Goal: Task Accomplishment & Management: Complete application form

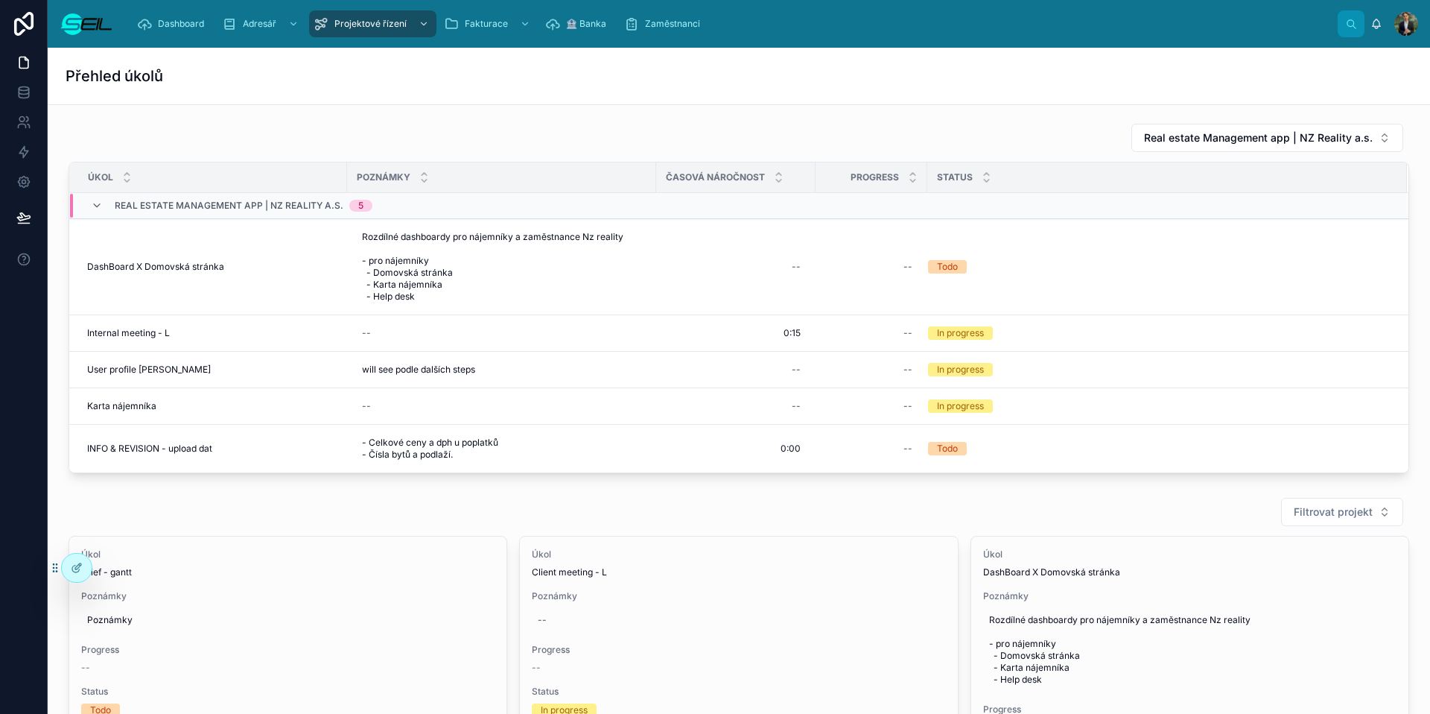
scroll to position [26, 0]
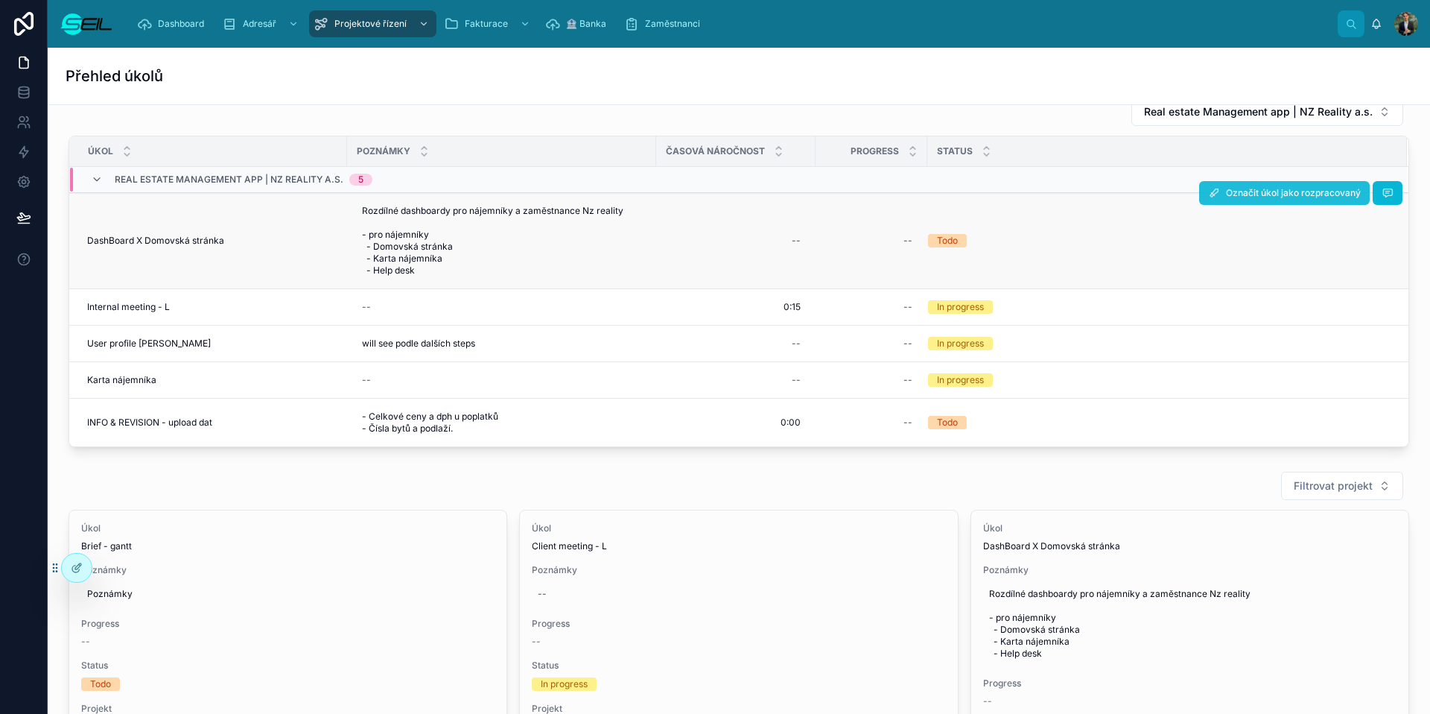
click at [1280, 192] on span "Označit úkol jako rozpracovaný" at bounding box center [1293, 193] width 135 height 12
click at [870, 243] on div "--" at bounding box center [872, 241] width 94 height 24
click at [876, 249] on div "--" at bounding box center [872, 241] width 94 height 24
type input "***"
click button "submit" at bounding box center [1087, 267] width 18 height 18
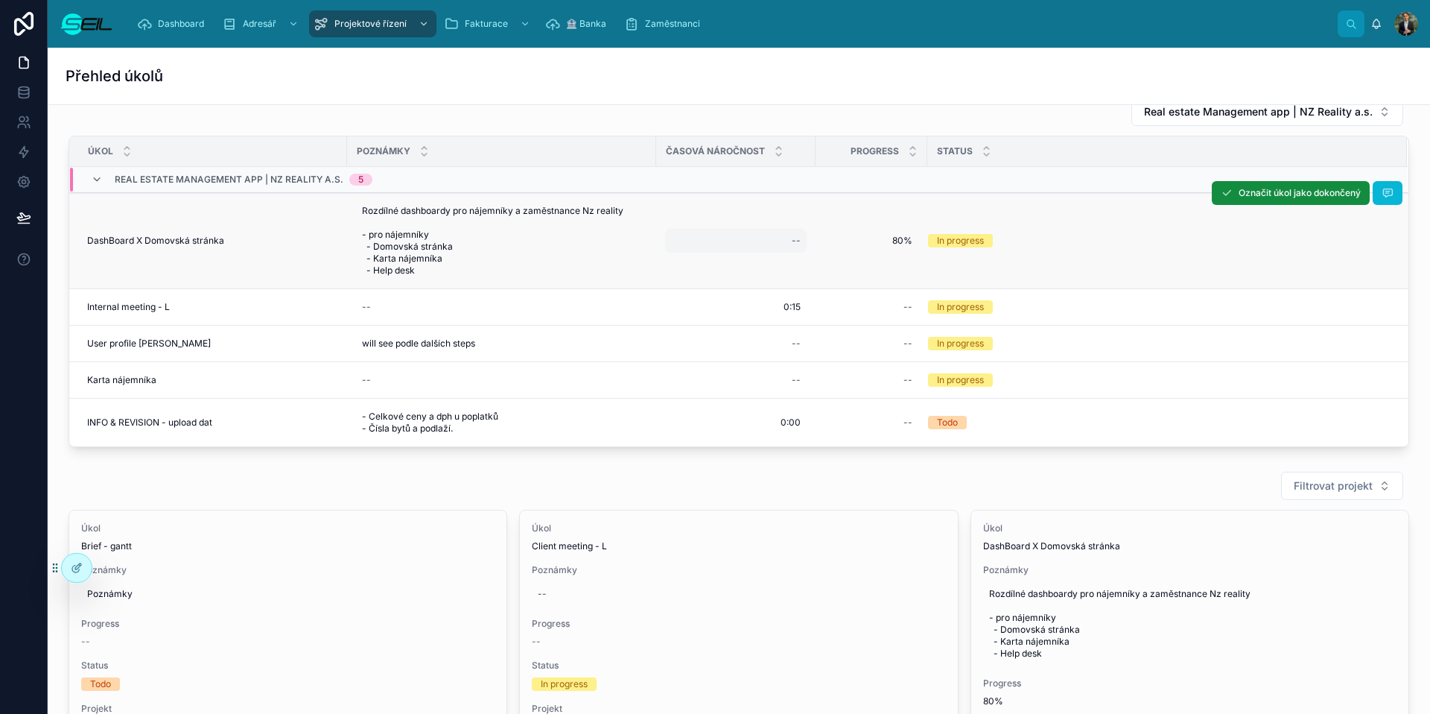
click at [755, 237] on div "--" at bounding box center [736, 241] width 142 height 24
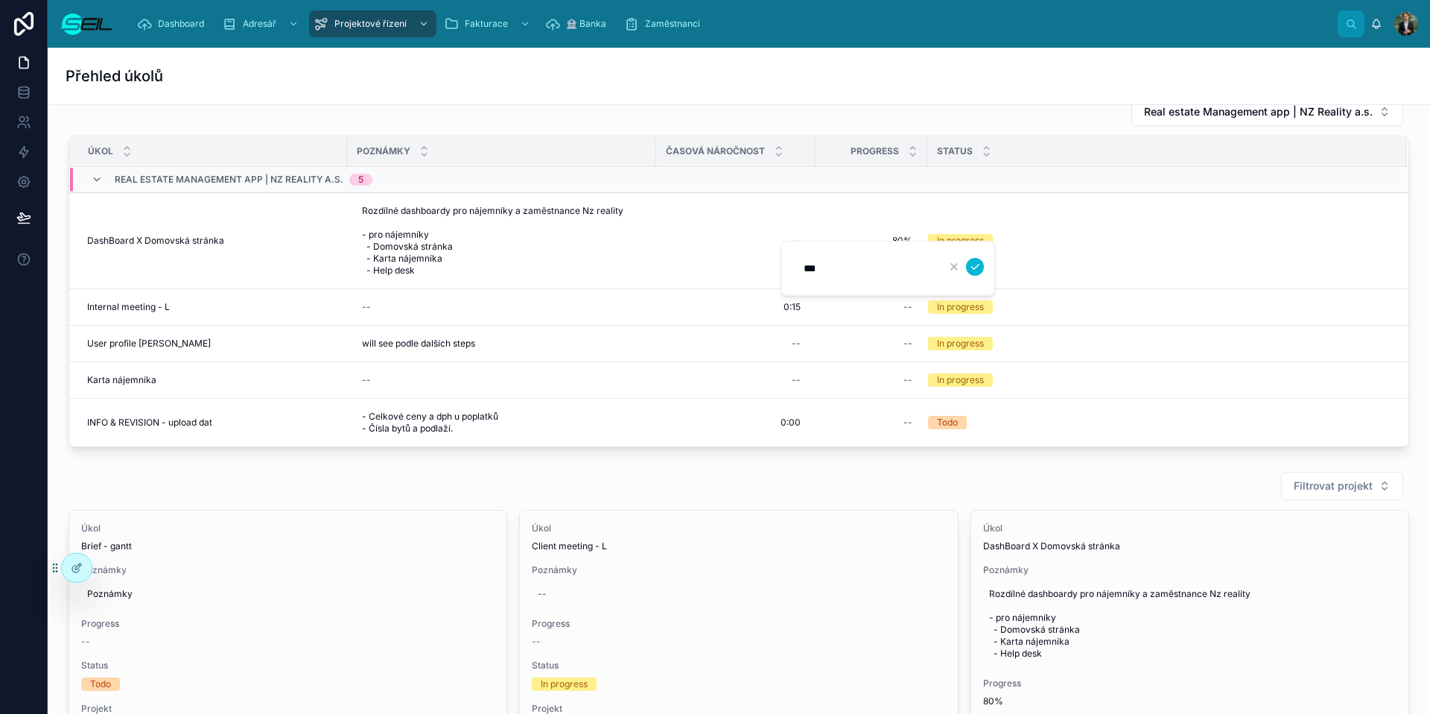
type input "****"
click button "submit" at bounding box center [975, 267] width 18 height 18
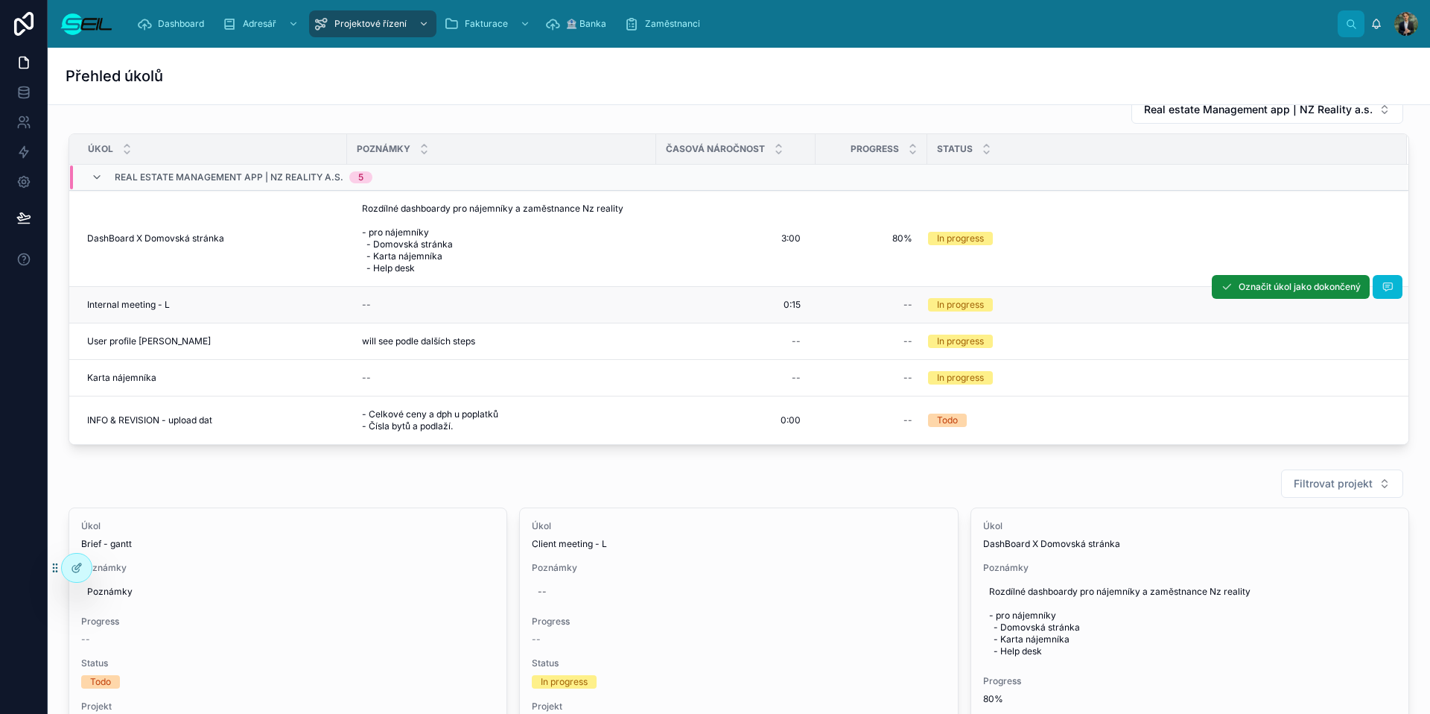
scroll to position [29, 0]
click at [886, 352] on div "--" at bounding box center [872, 340] width 94 height 24
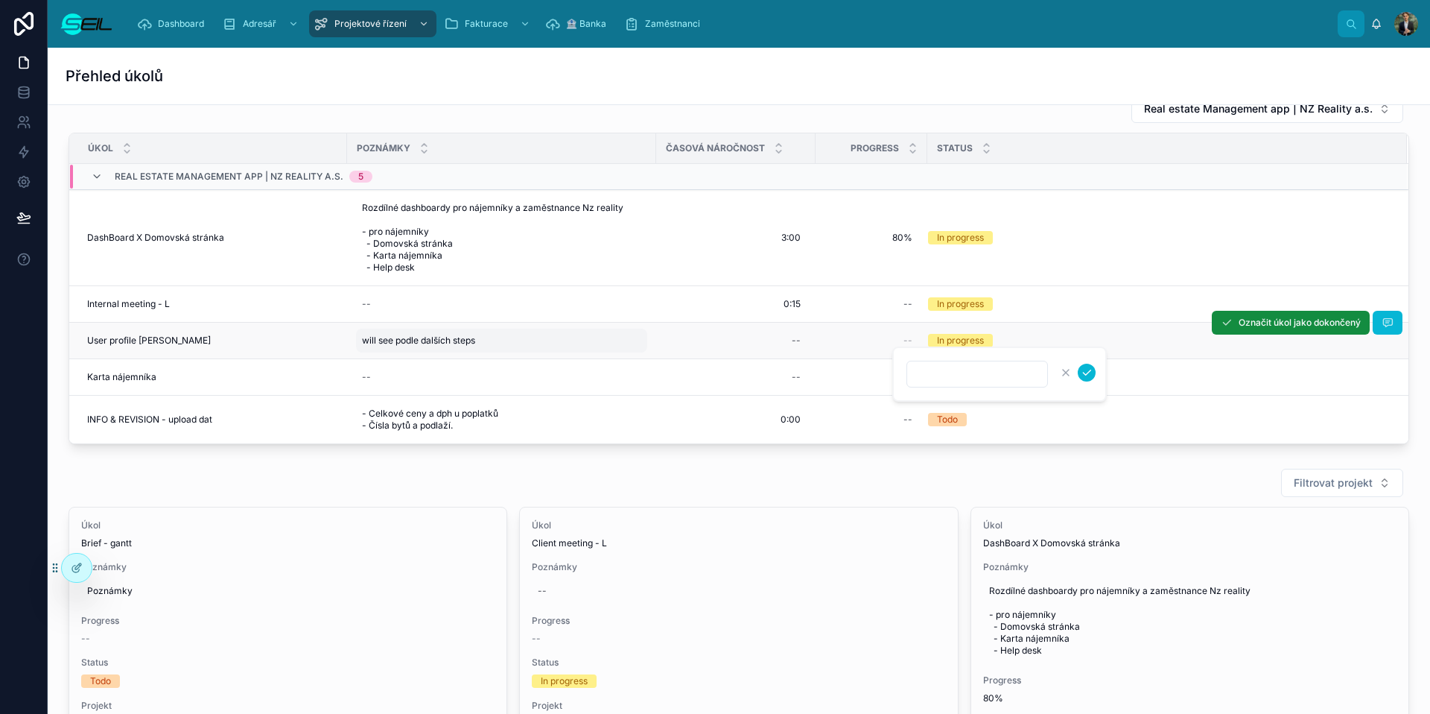
click at [480, 352] on div "will see podle dalších steps will see podle dalších steps" at bounding box center [501, 340] width 291 height 24
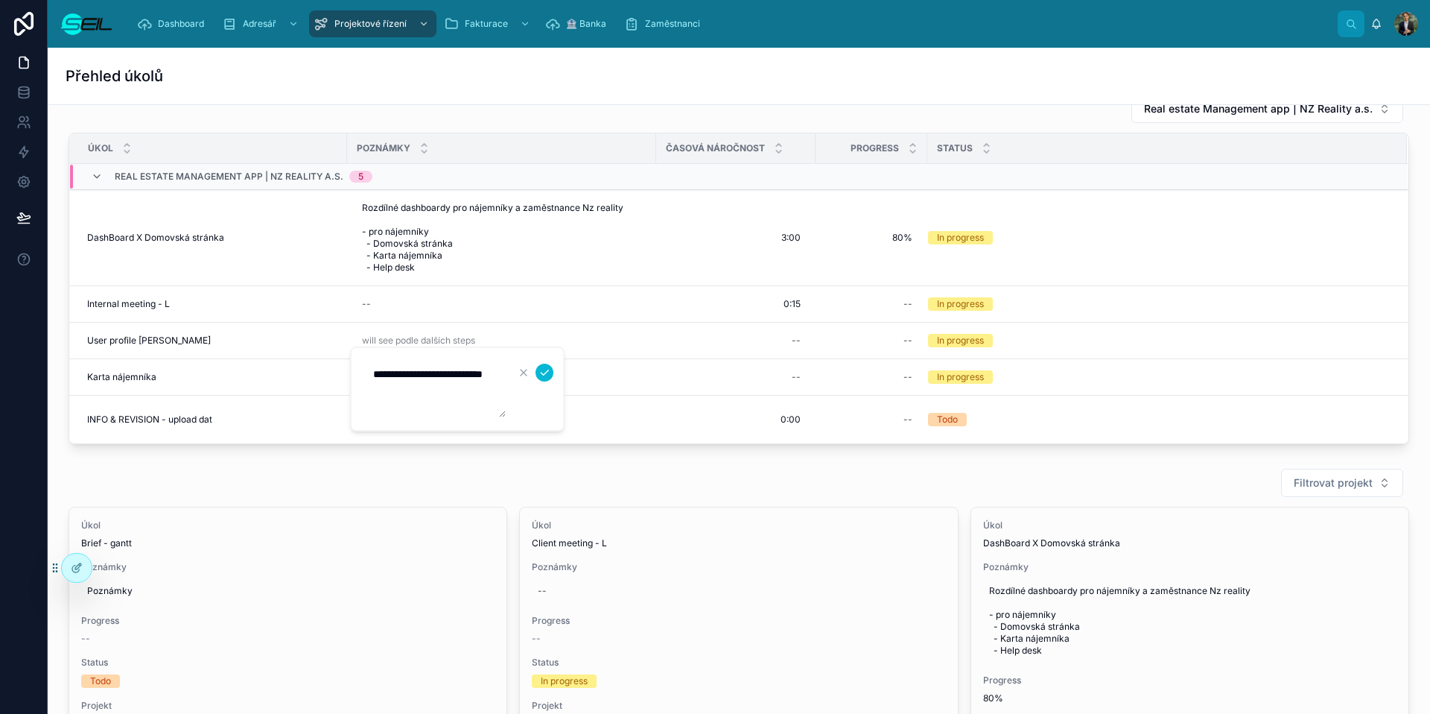
click at [467, 398] on textarea "**********" at bounding box center [435, 389] width 142 height 57
type textarea "**********"
click at [536, 372] on button "submit" at bounding box center [545, 372] width 18 height 18
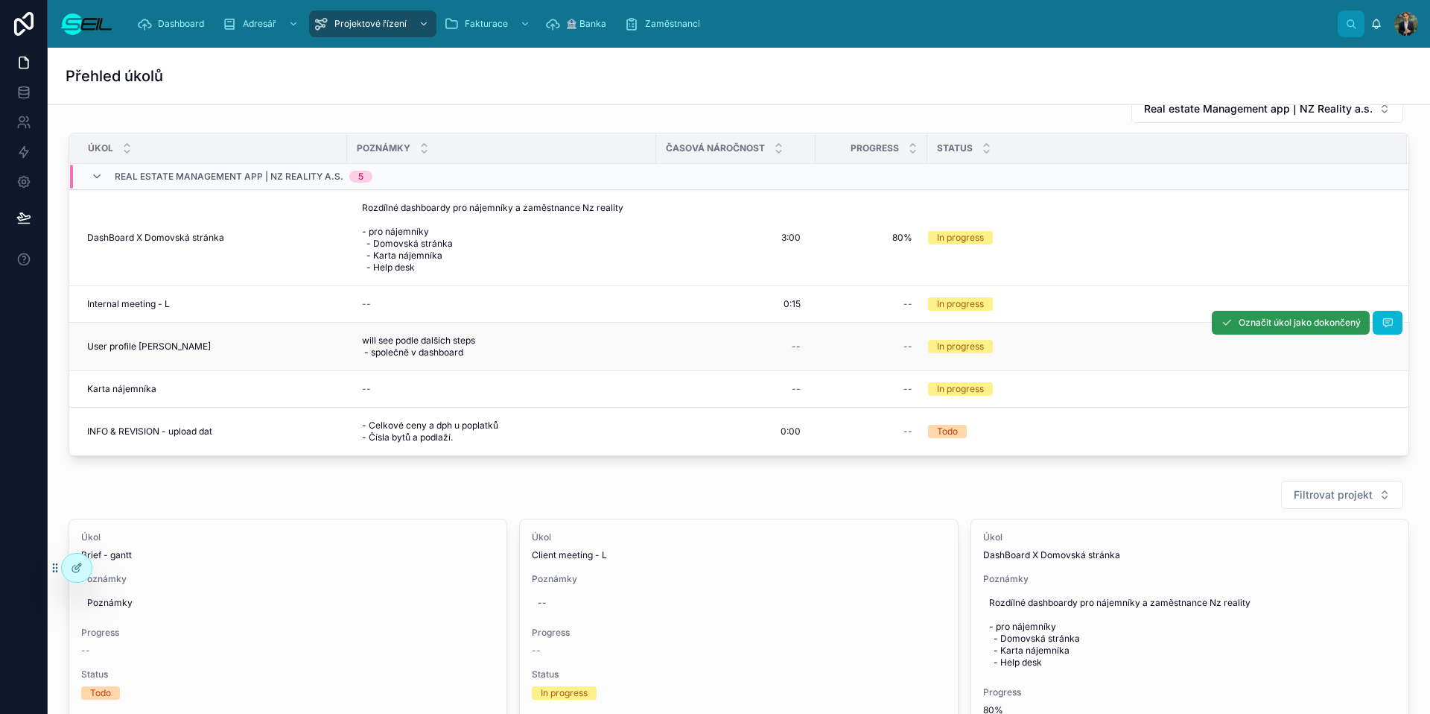
click at [1249, 334] on button "Označit úkol jako dokončený" at bounding box center [1291, 323] width 158 height 24
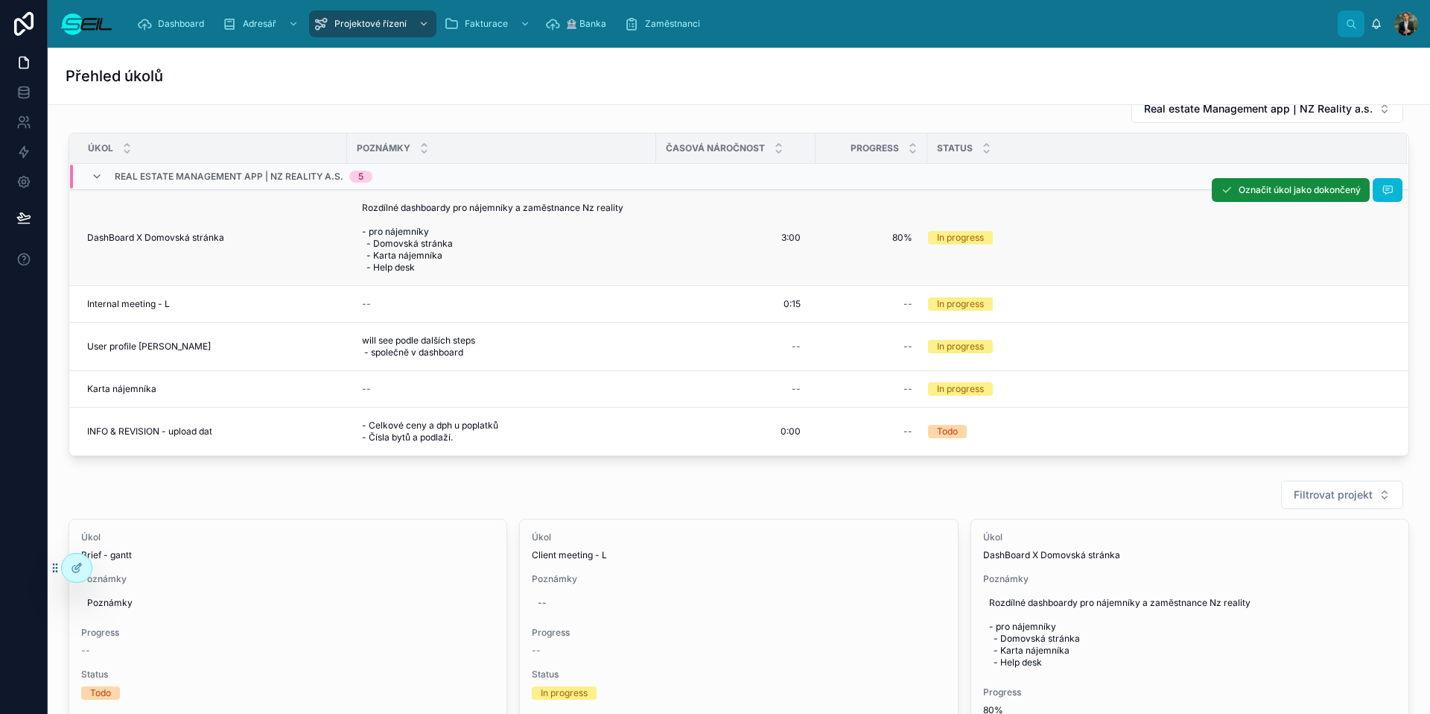
click at [217, 238] on span "DashBoard X Domovská stránka" at bounding box center [155, 238] width 137 height 12
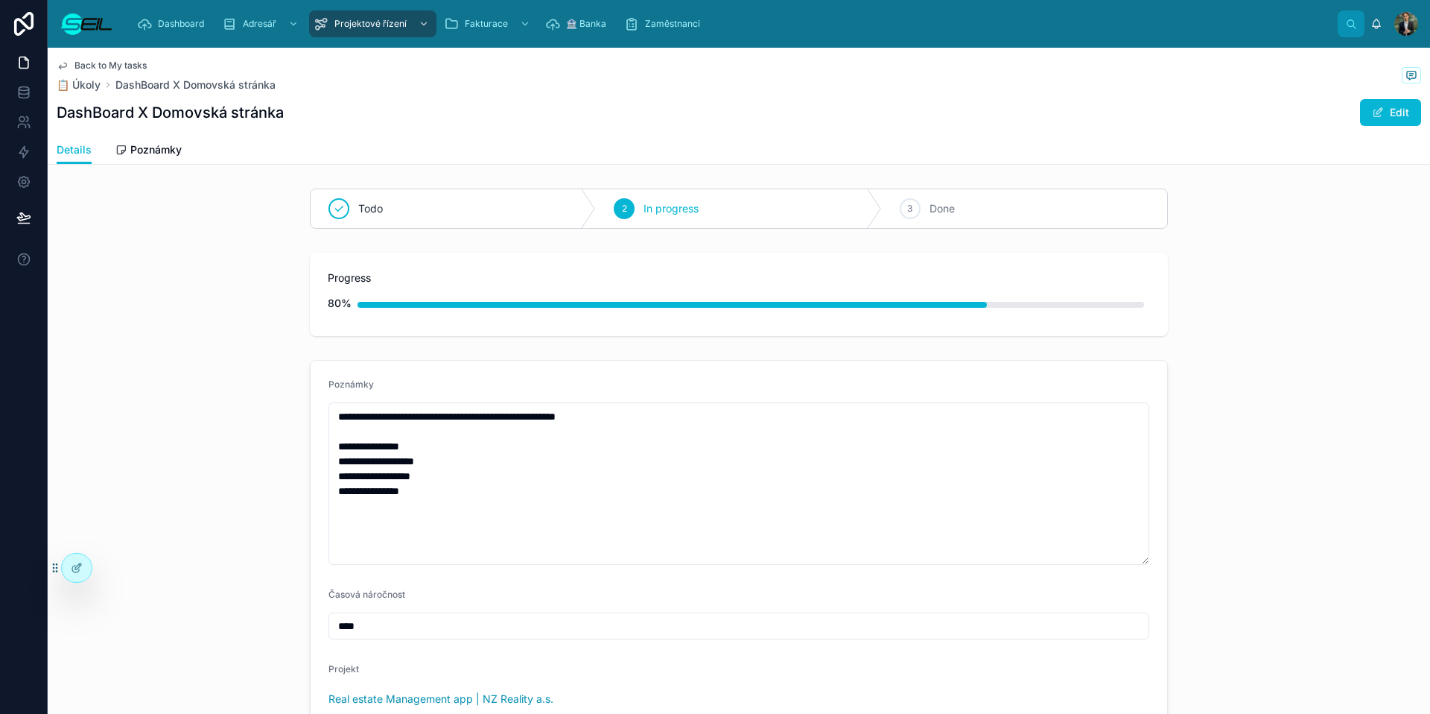
click at [80, 60] on span "Back to My tasks" at bounding box center [110, 66] width 72 height 12
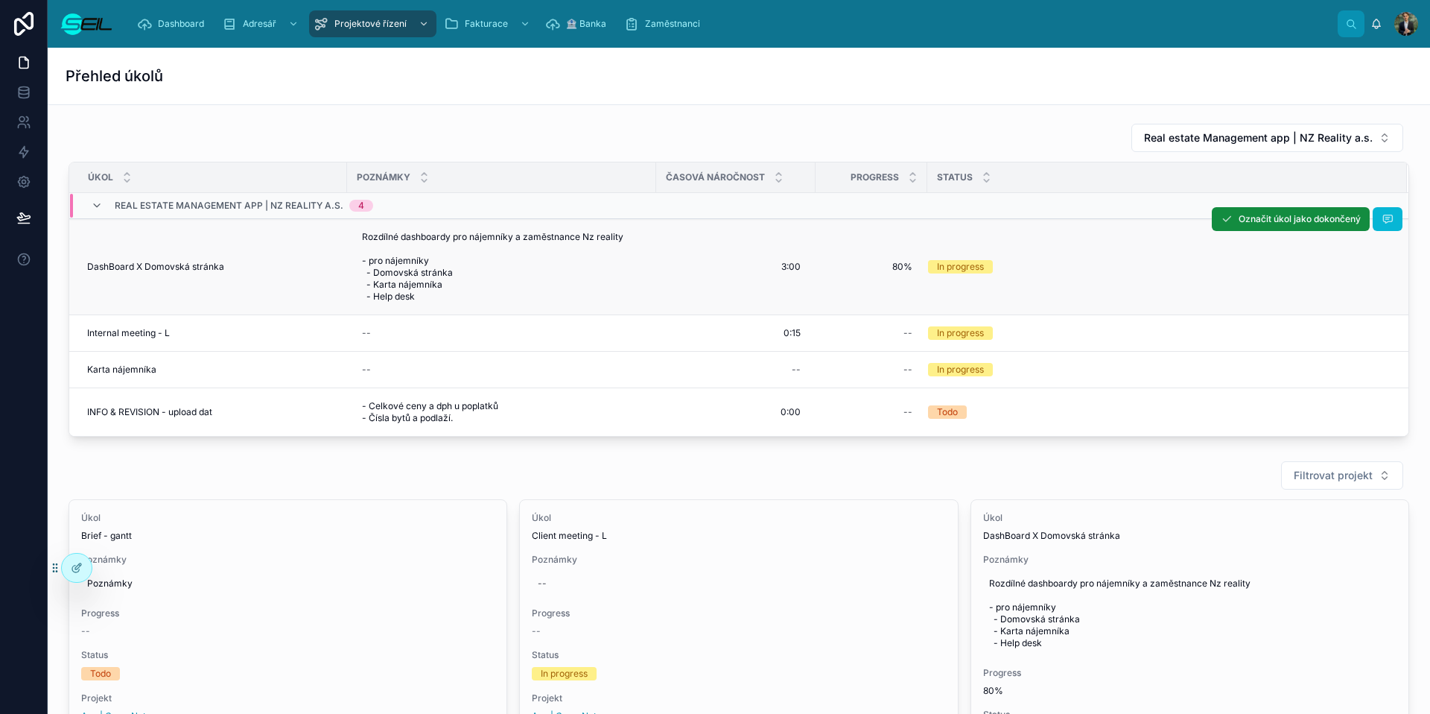
click at [331, 273] on div "DashBoard X Domovská stránka DashBoard X Domovská stránka" at bounding box center [212, 267] width 251 height 12
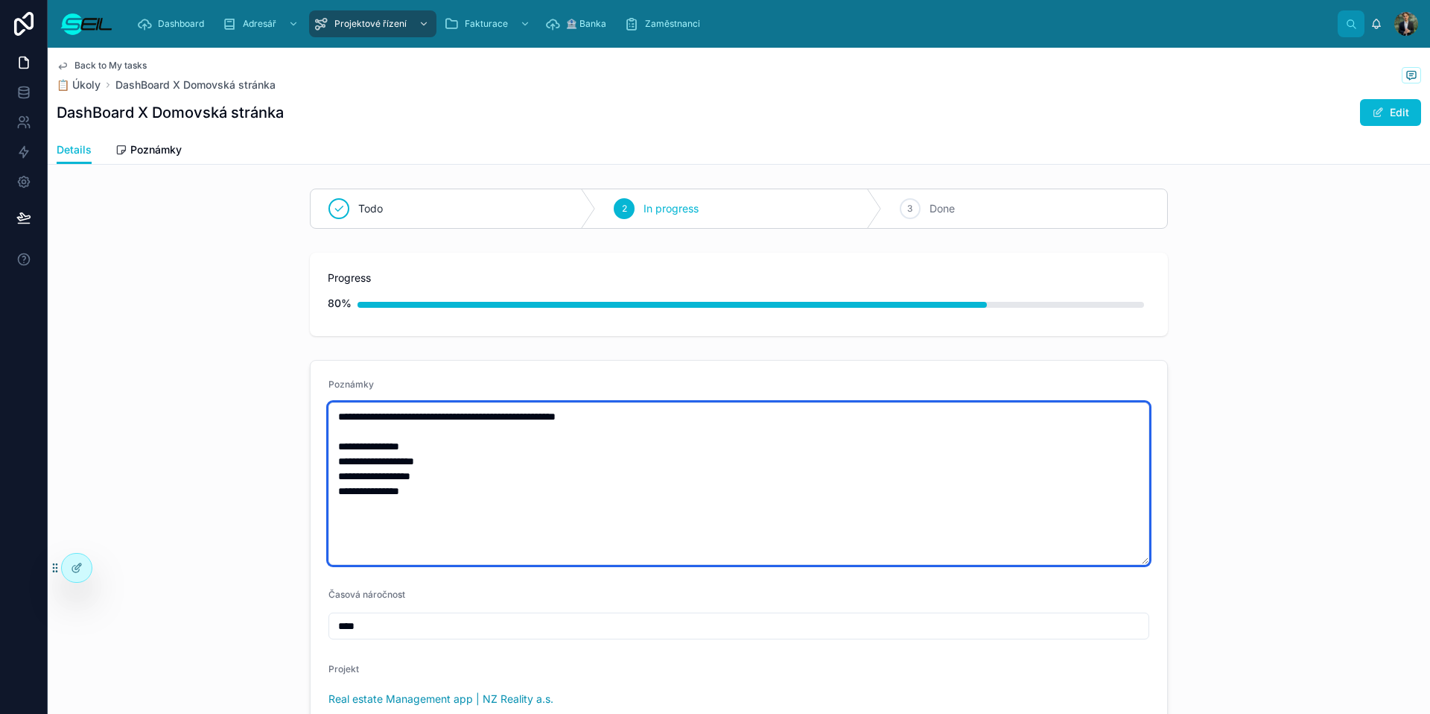
click at [457, 509] on textarea "**********" at bounding box center [738, 483] width 821 height 162
type textarea "**********"
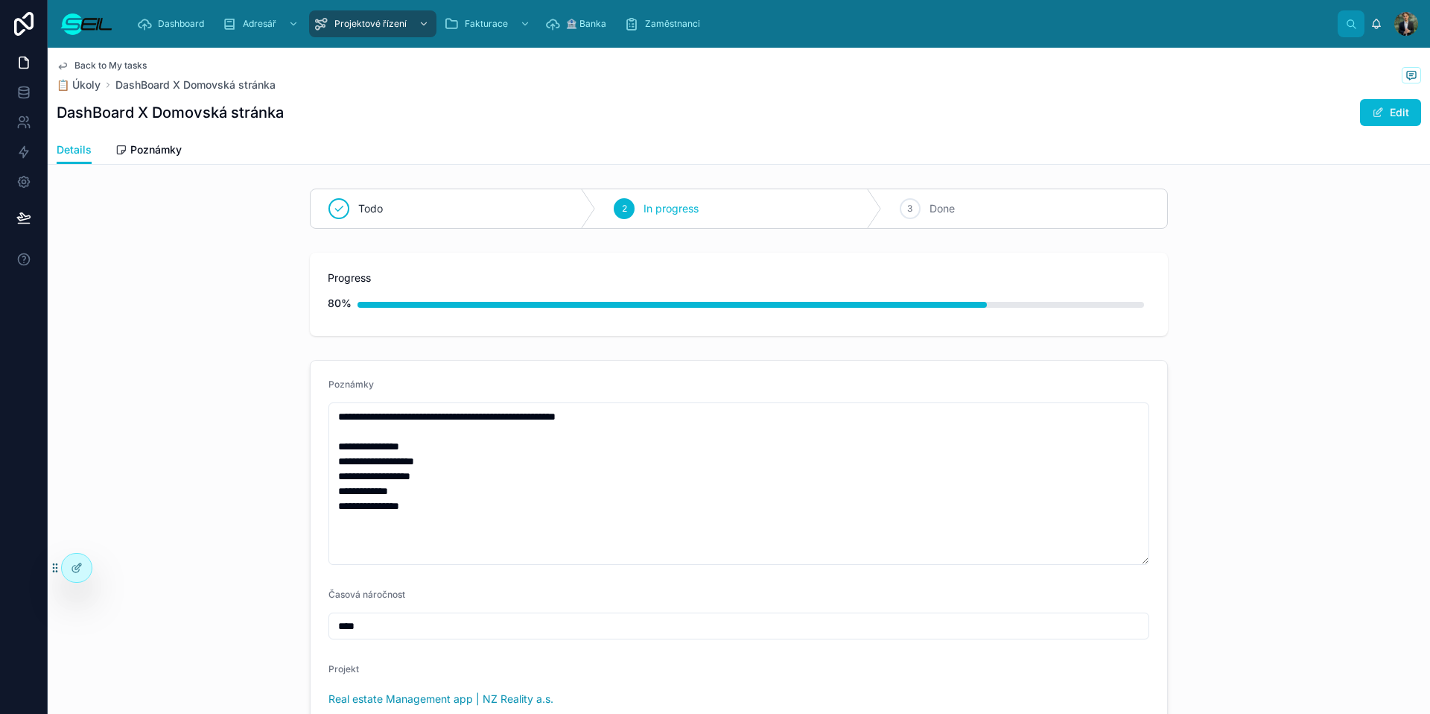
click at [202, 433] on div "**********" at bounding box center [739, 544] width 1382 height 381
click at [97, 66] on span "Back to My tasks" at bounding box center [110, 66] width 72 height 12
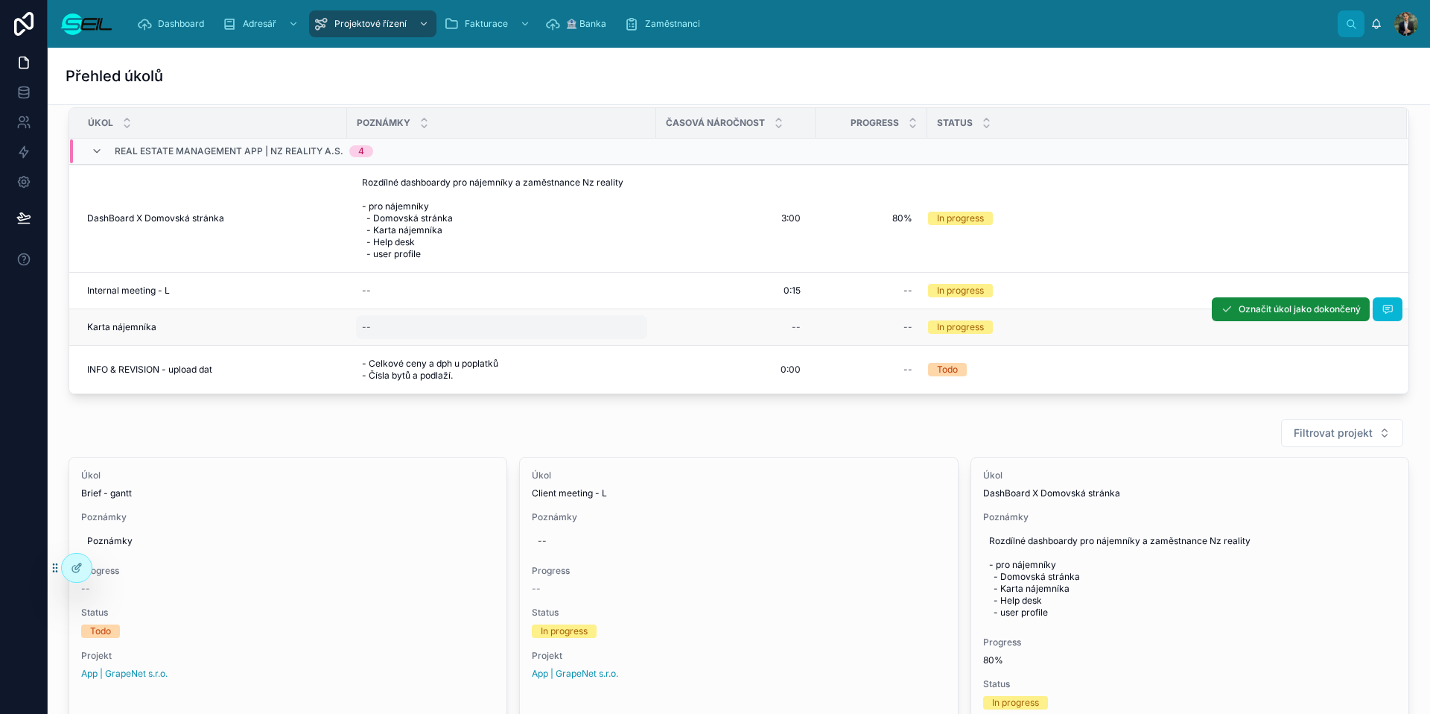
scroll to position [66, 0]
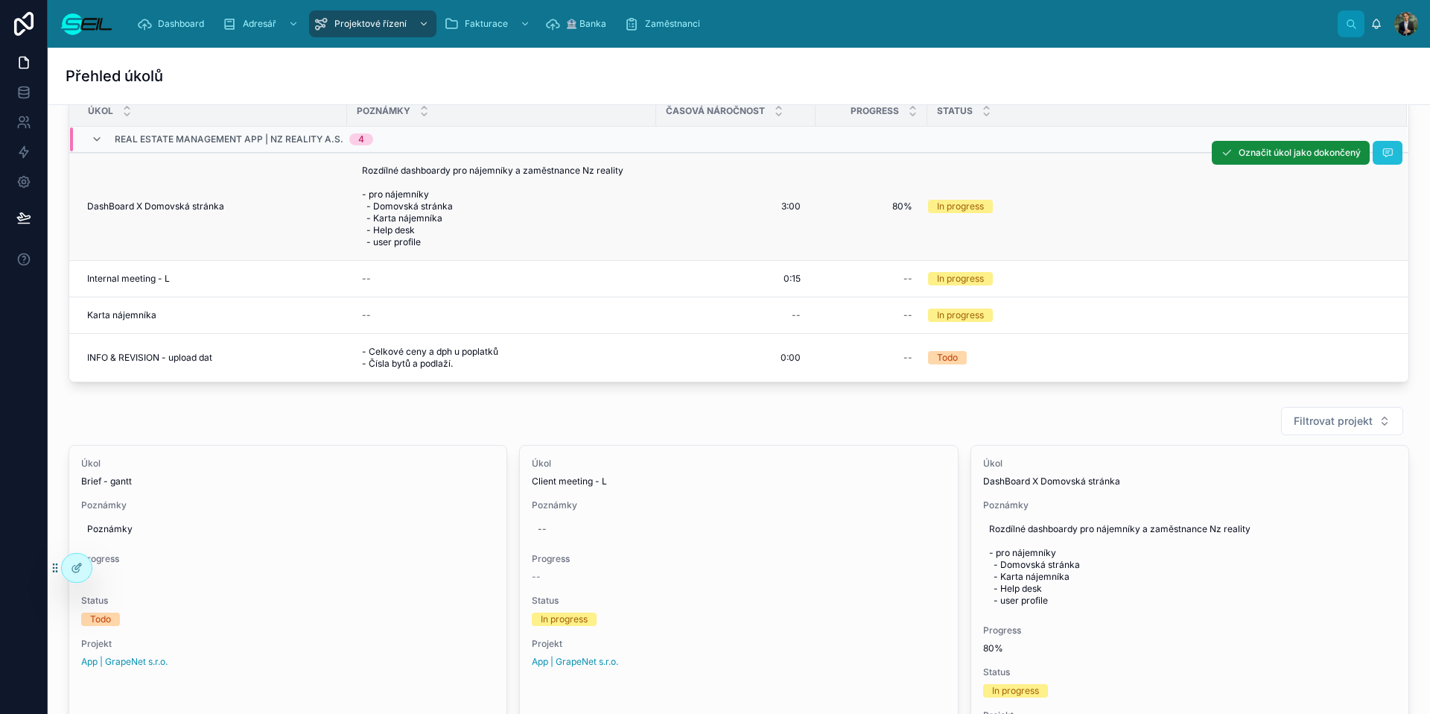
click at [1382, 149] on icon at bounding box center [1388, 153] width 12 height 12
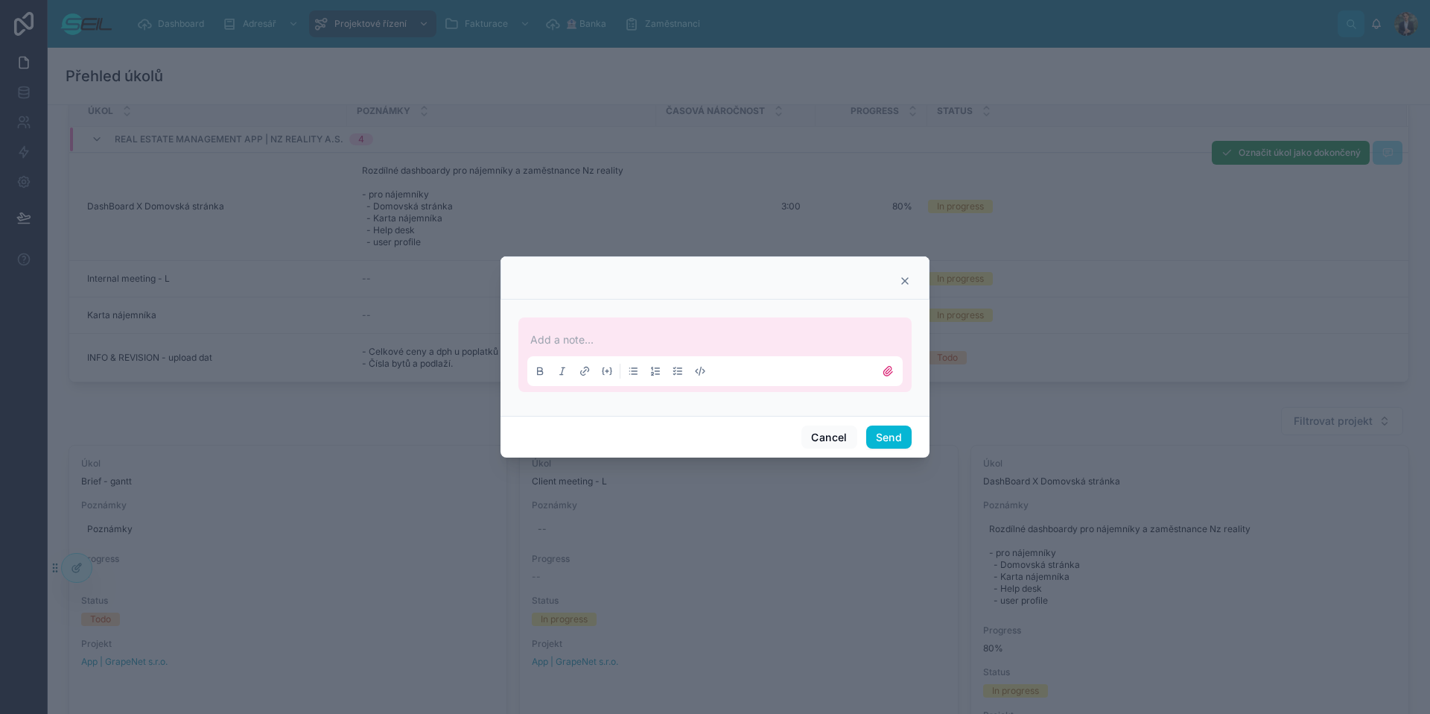
click at [702, 347] on div "Add a note..." at bounding box center [714, 354] width 375 height 63
click at [652, 324] on div "Add a note..." at bounding box center [714, 354] width 375 height 63
click at [642, 332] on p at bounding box center [717, 339] width 375 height 15
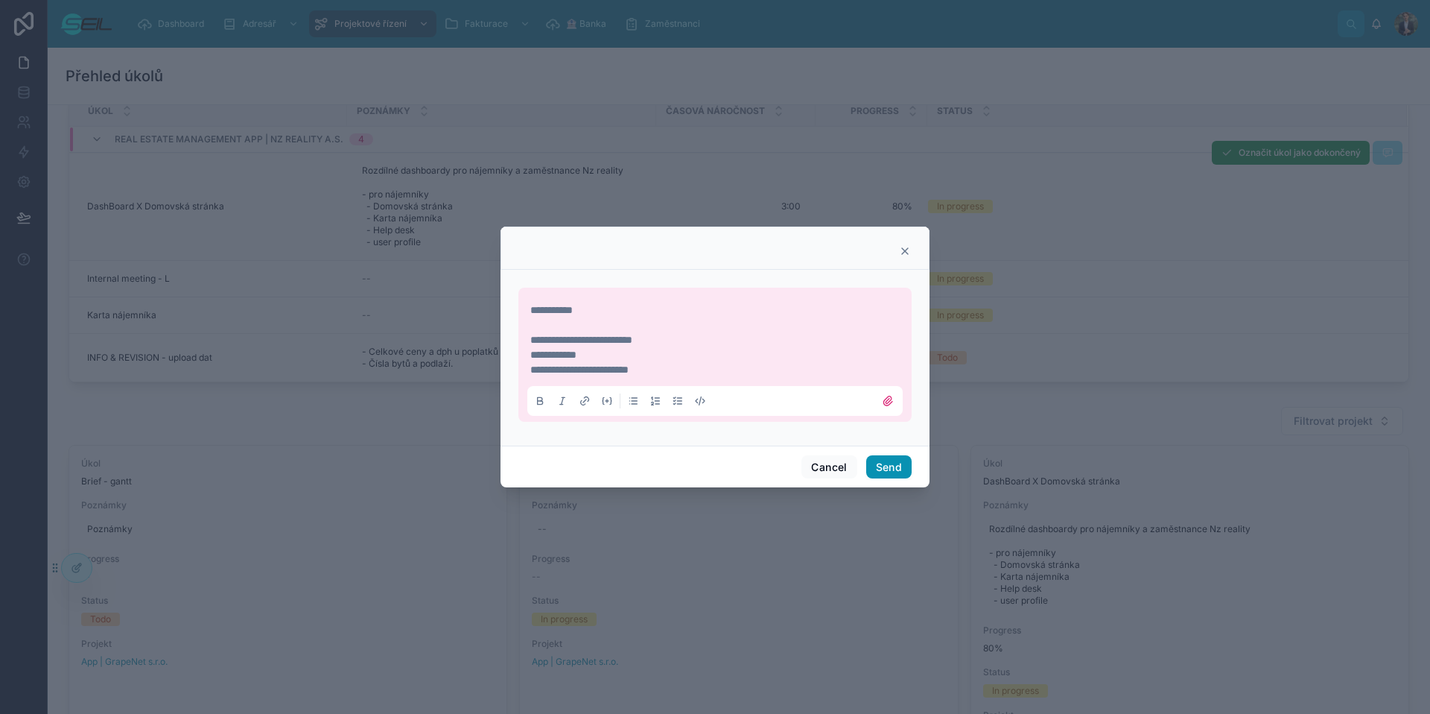
click at [901, 463] on button "Send" at bounding box center [888, 467] width 45 height 24
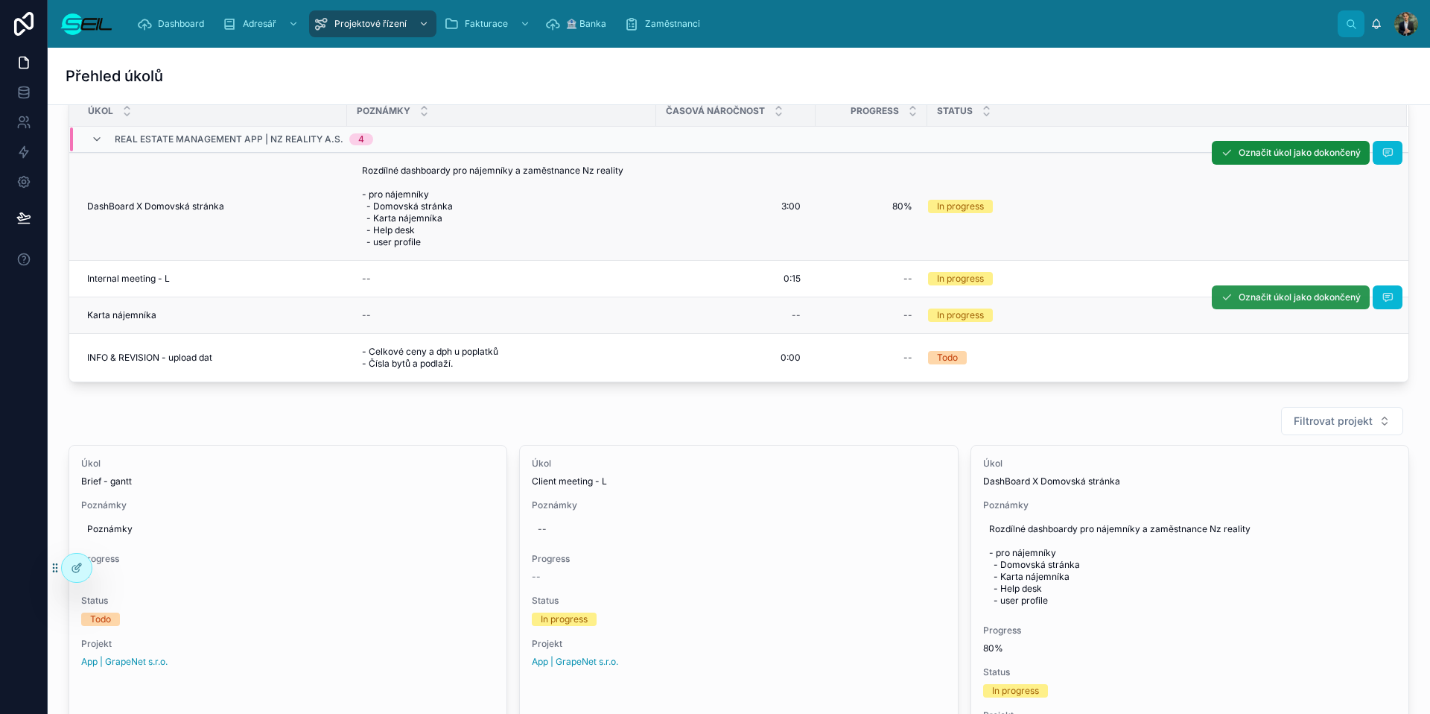
click at [1260, 303] on button "Označit úkol jako dokončený" at bounding box center [1291, 297] width 158 height 24
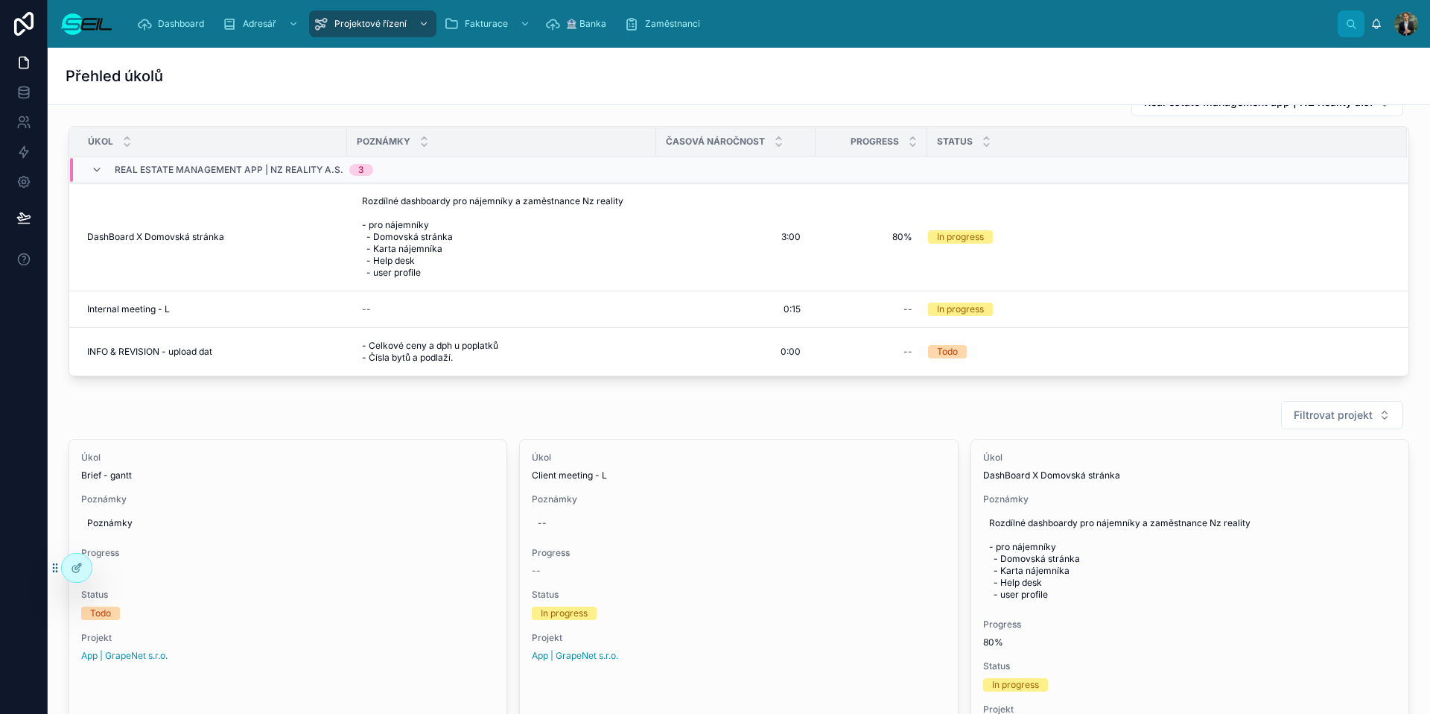
scroll to position [0, 0]
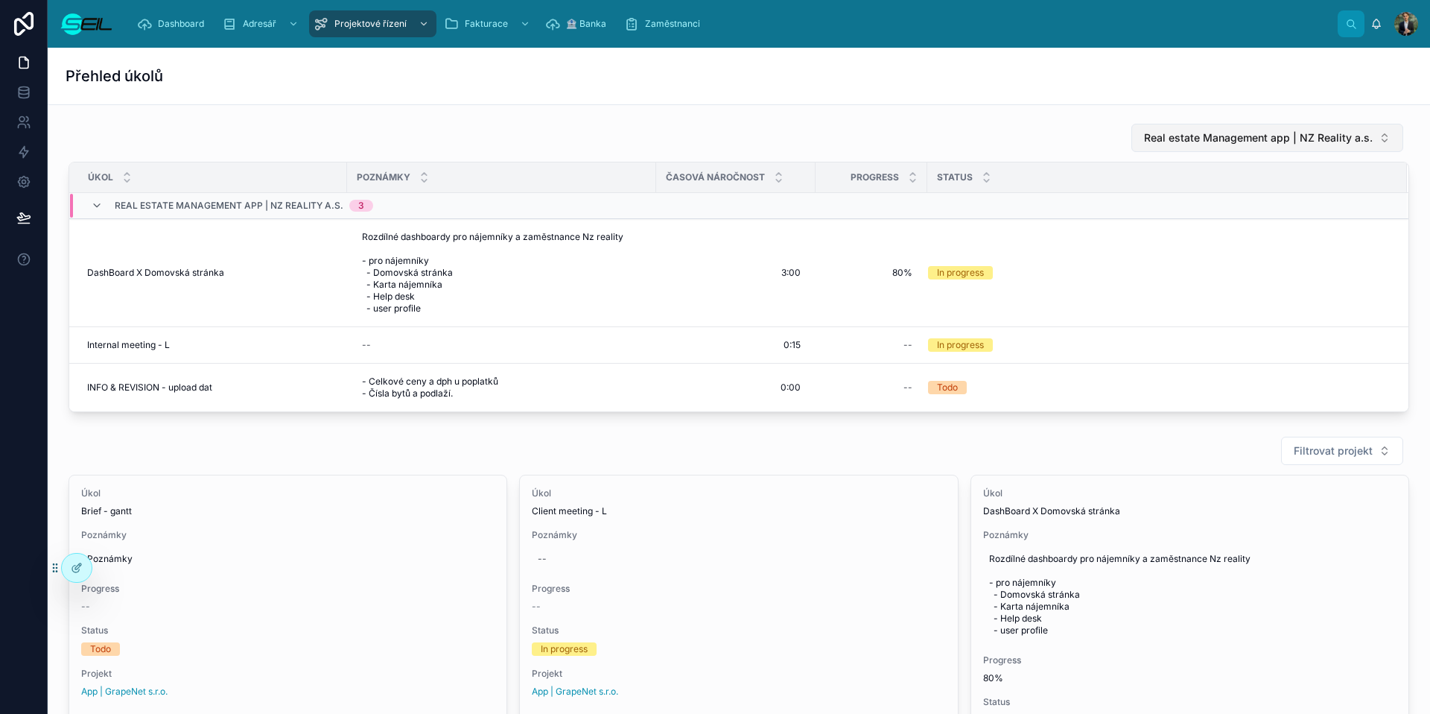
click at [1183, 144] on span "Real estate Management app | NZ Reality a.s." at bounding box center [1258, 137] width 229 height 15
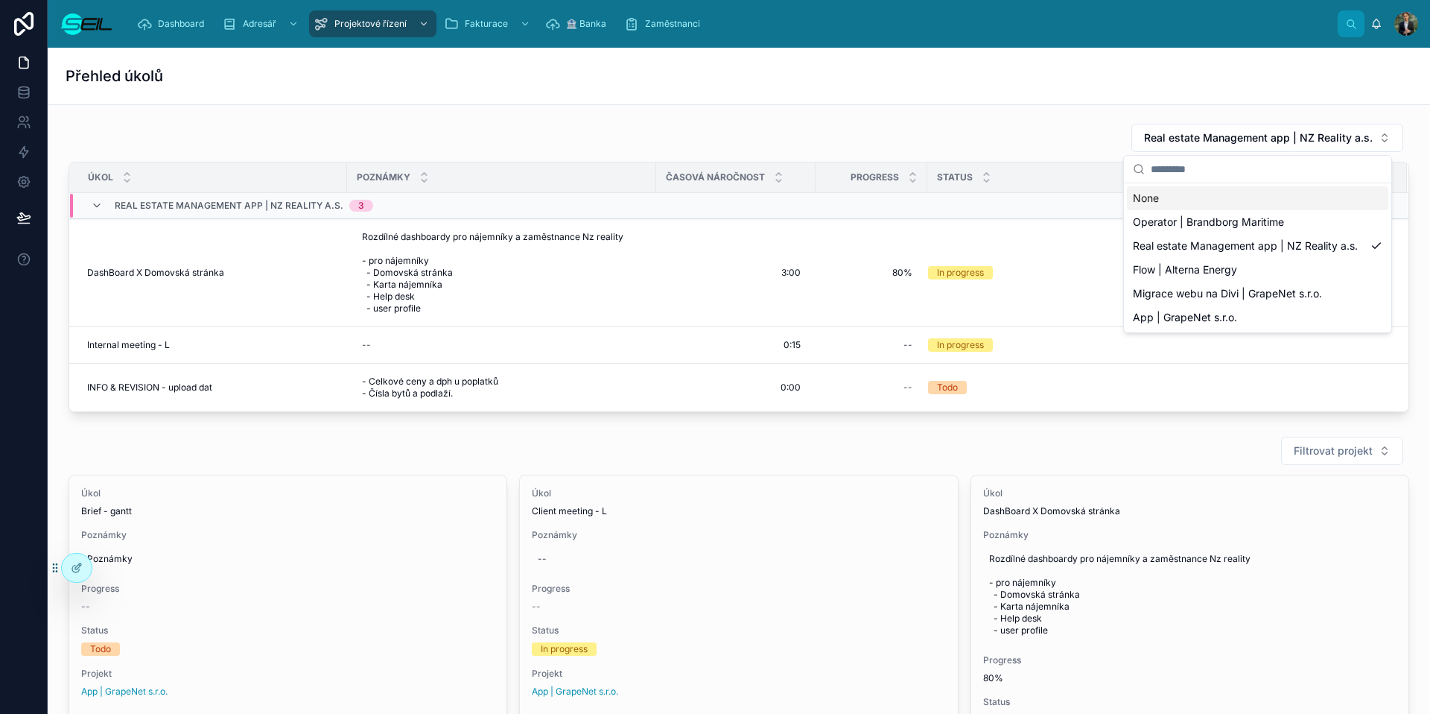
click at [905, 120] on div "Real estate Management app | NZ Reality a.s. Úkol Poznámky Časová náročnost Pro…" at bounding box center [739, 267] width 1359 height 301
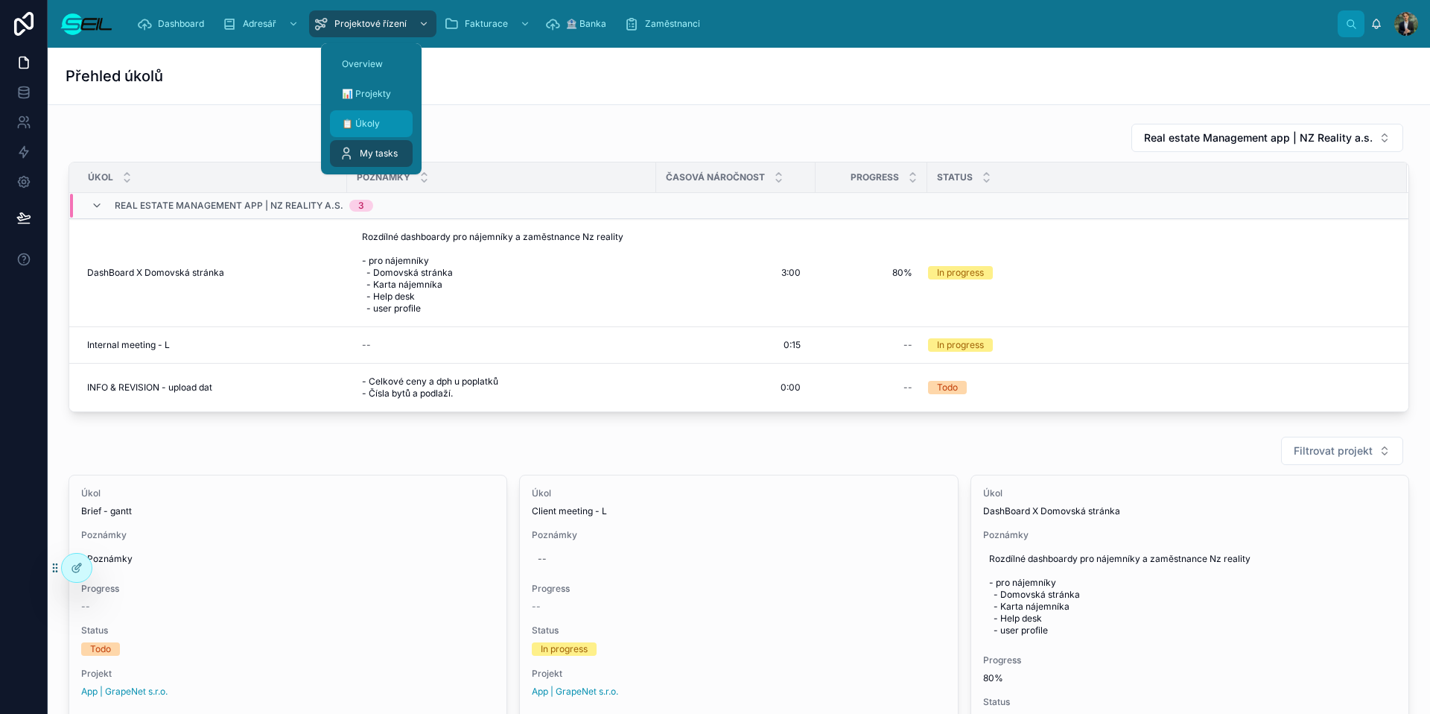
click at [388, 132] on div "📋 Úkoly" at bounding box center [371, 124] width 65 height 24
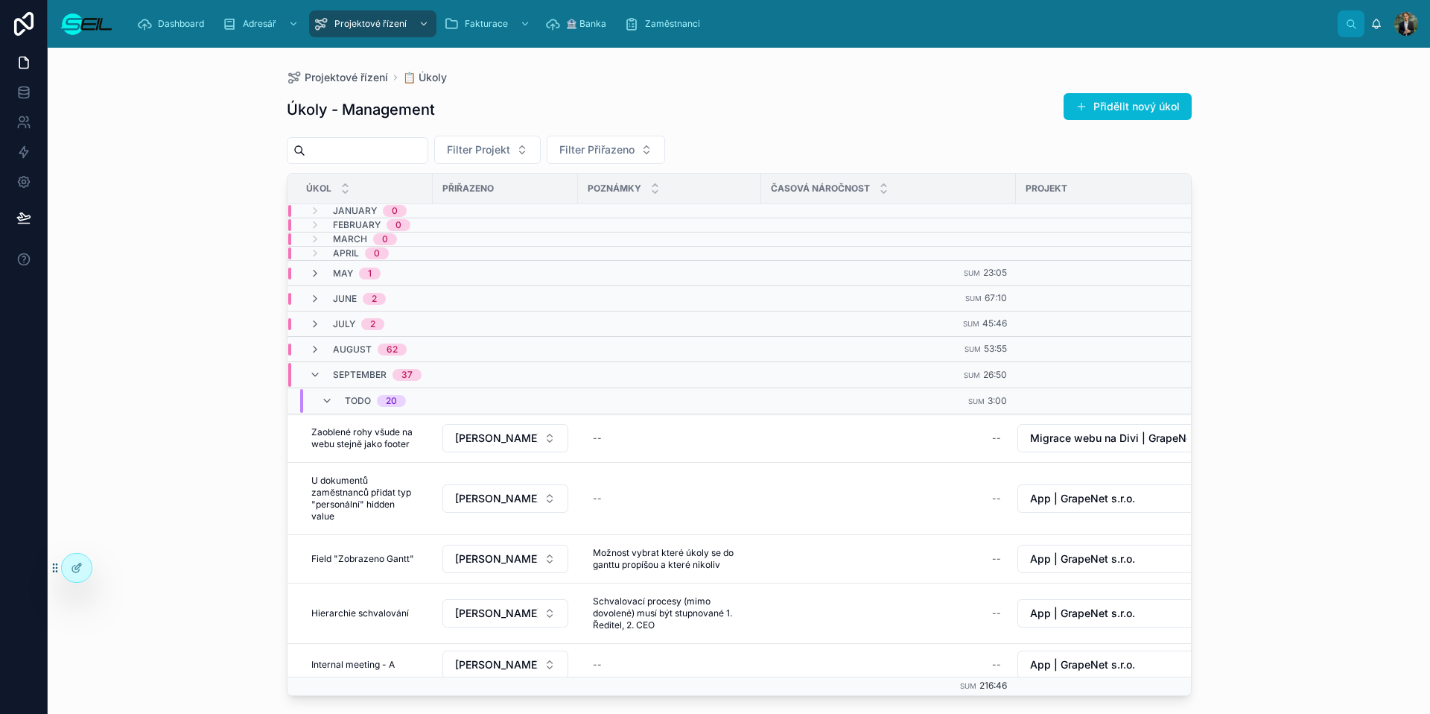
click at [1099, 92] on div "Přidělit nový úkol" at bounding box center [1122, 106] width 140 height 28
click at [1115, 101] on button "Přidělit nový úkol" at bounding box center [1128, 106] width 128 height 27
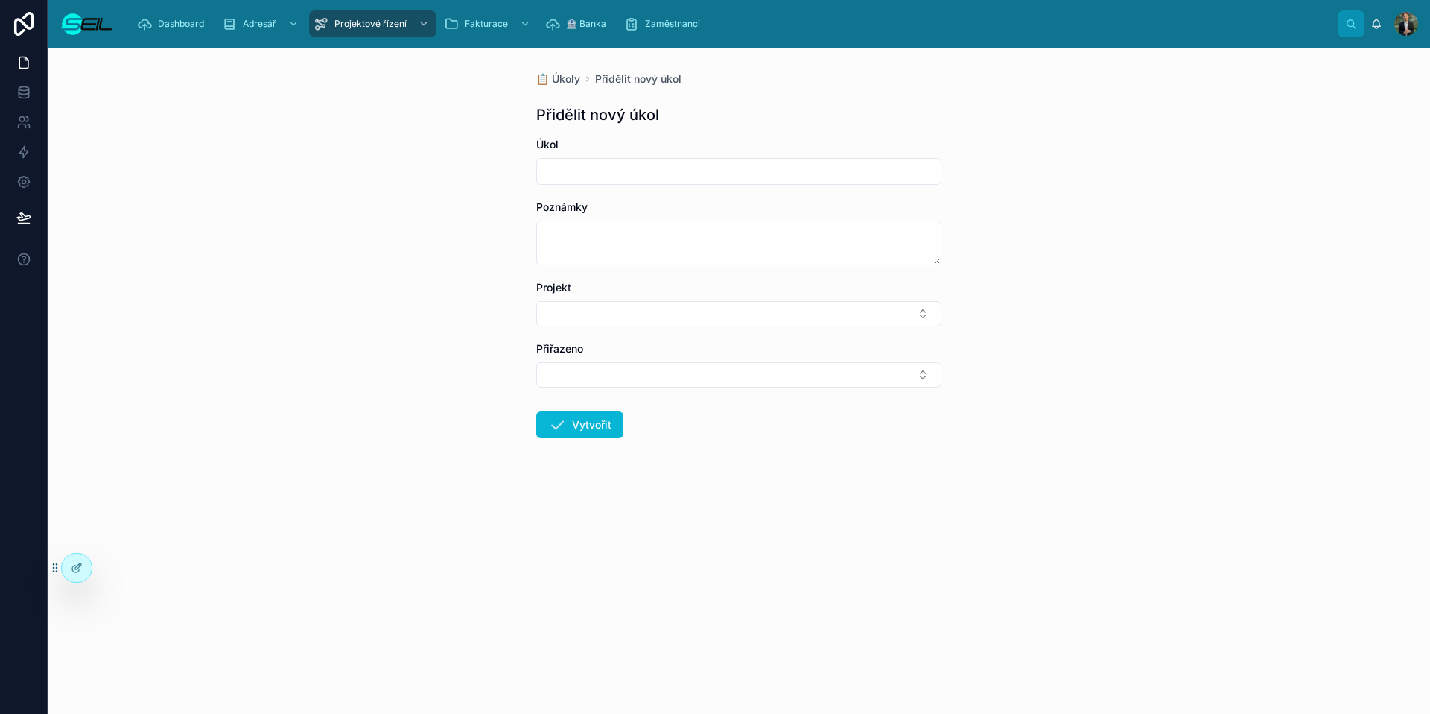
click at [628, 158] on div at bounding box center [738, 171] width 405 height 27
click at [635, 162] on input "text" at bounding box center [739, 171] width 404 height 21
type input "**********"
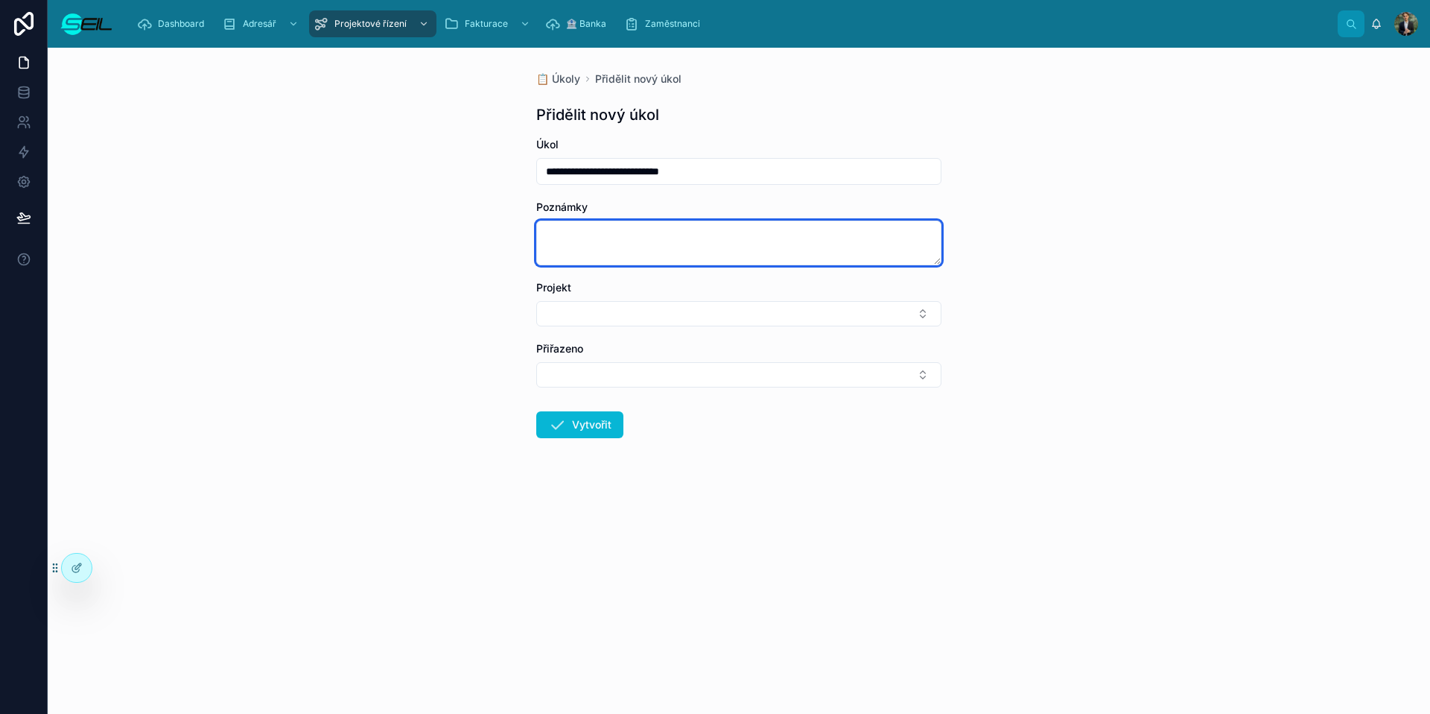
click at [626, 226] on textarea at bounding box center [738, 242] width 405 height 45
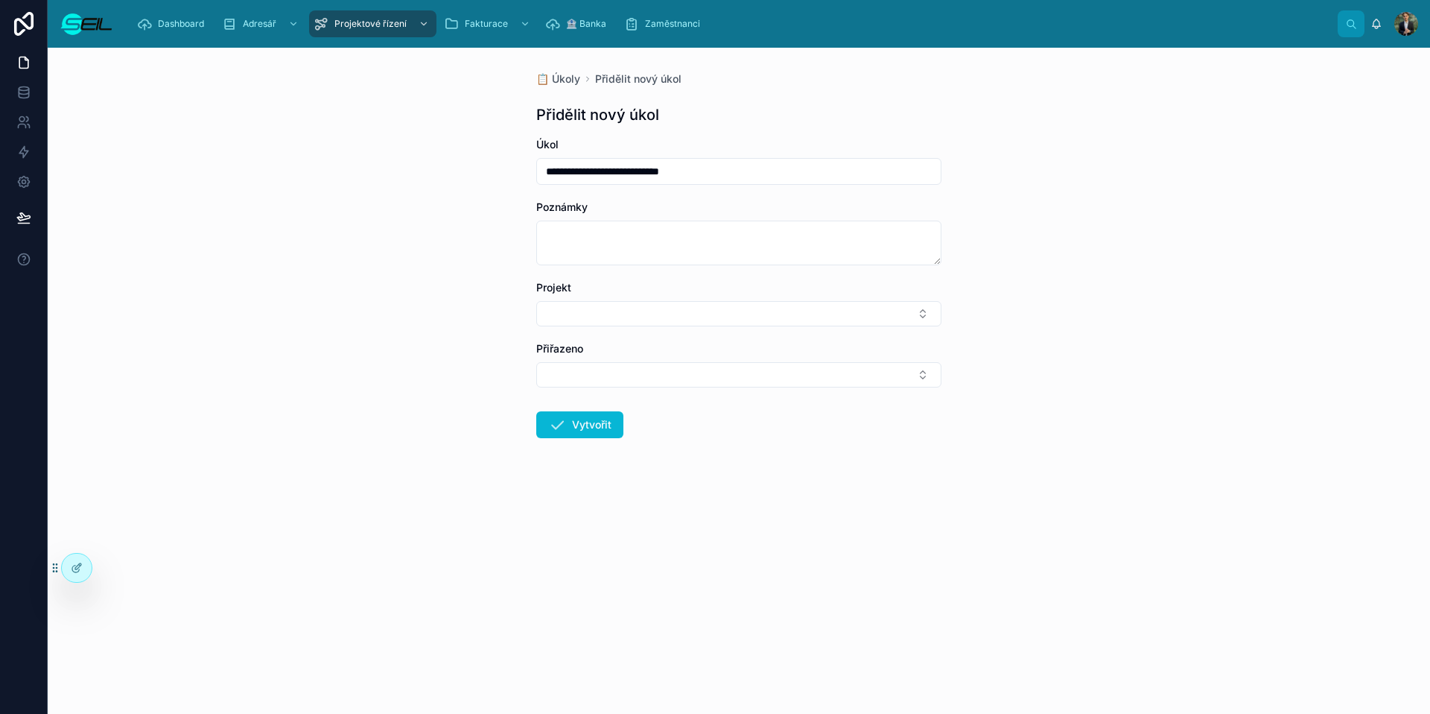
click at [693, 293] on div "Projekt" at bounding box center [738, 287] width 405 height 15
click at [661, 325] on button "Select Button" at bounding box center [738, 313] width 405 height 25
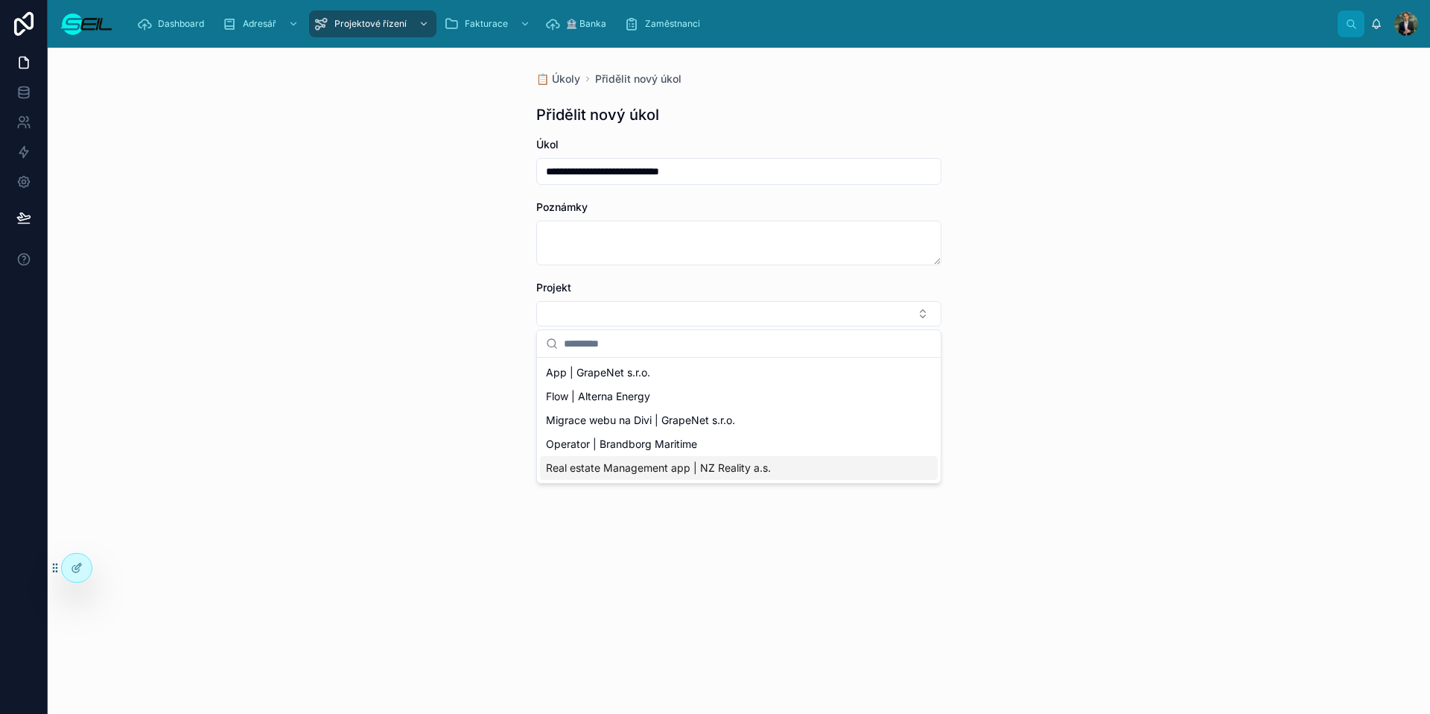
click at [683, 461] on span "Real estate Management app | NZ Reality a.s." at bounding box center [658, 467] width 225 height 15
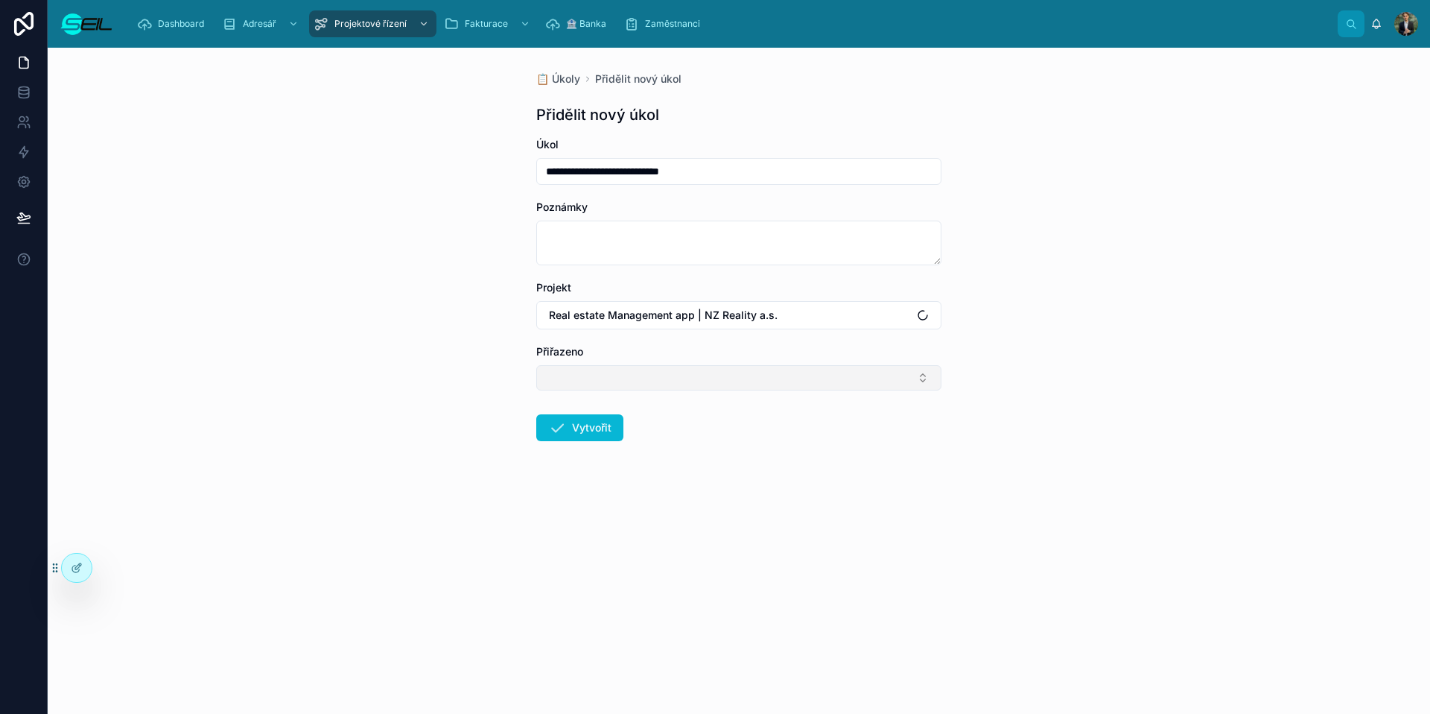
click at [584, 386] on button "Select Button" at bounding box center [738, 377] width 405 height 25
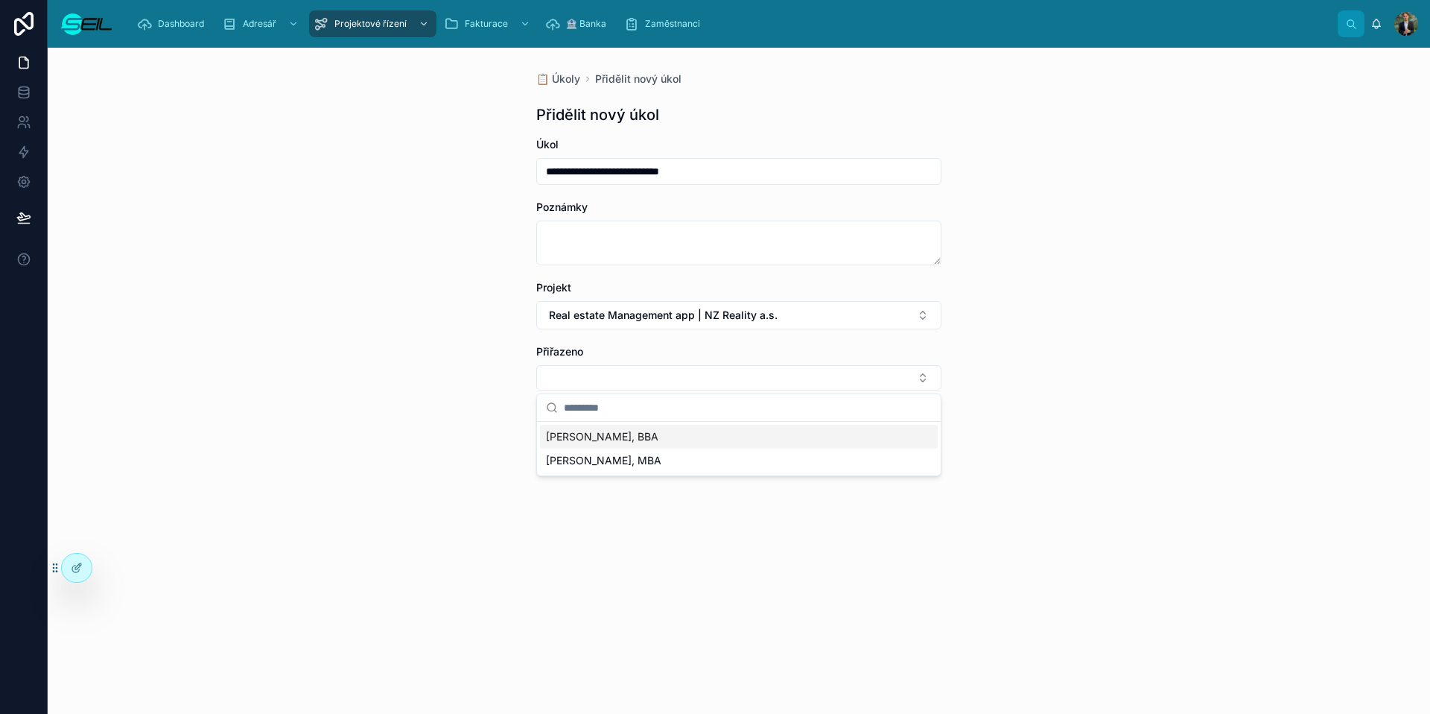
click at [615, 417] on input "text" at bounding box center [748, 407] width 368 height 27
click at [648, 429] on div "[PERSON_NAME], BBA" at bounding box center [739, 437] width 398 height 24
click at [595, 431] on button "Vytvořit" at bounding box center [579, 430] width 87 height 27
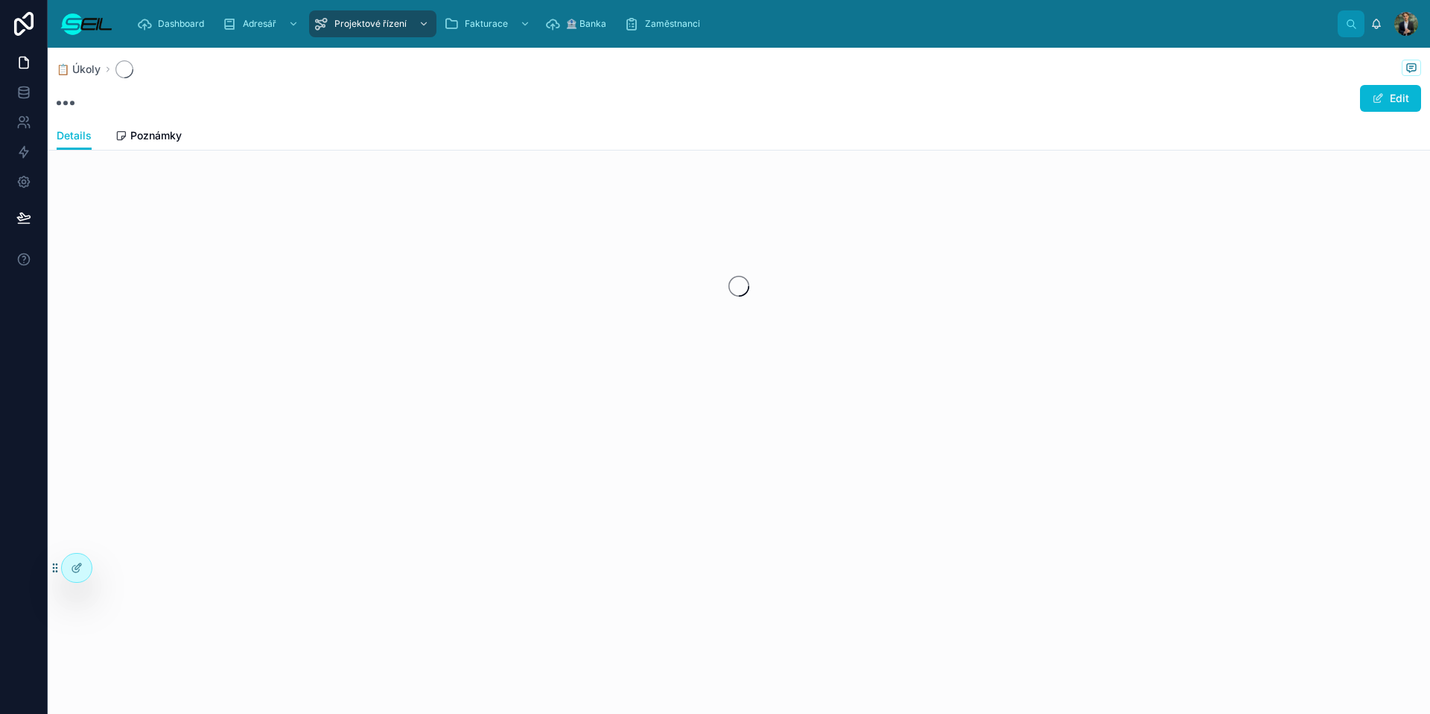
click at [1070, 366] on div "📋 Úkoly Edit Details Details Poznámky" at bounding box center [739, 381] width 1382 height 666
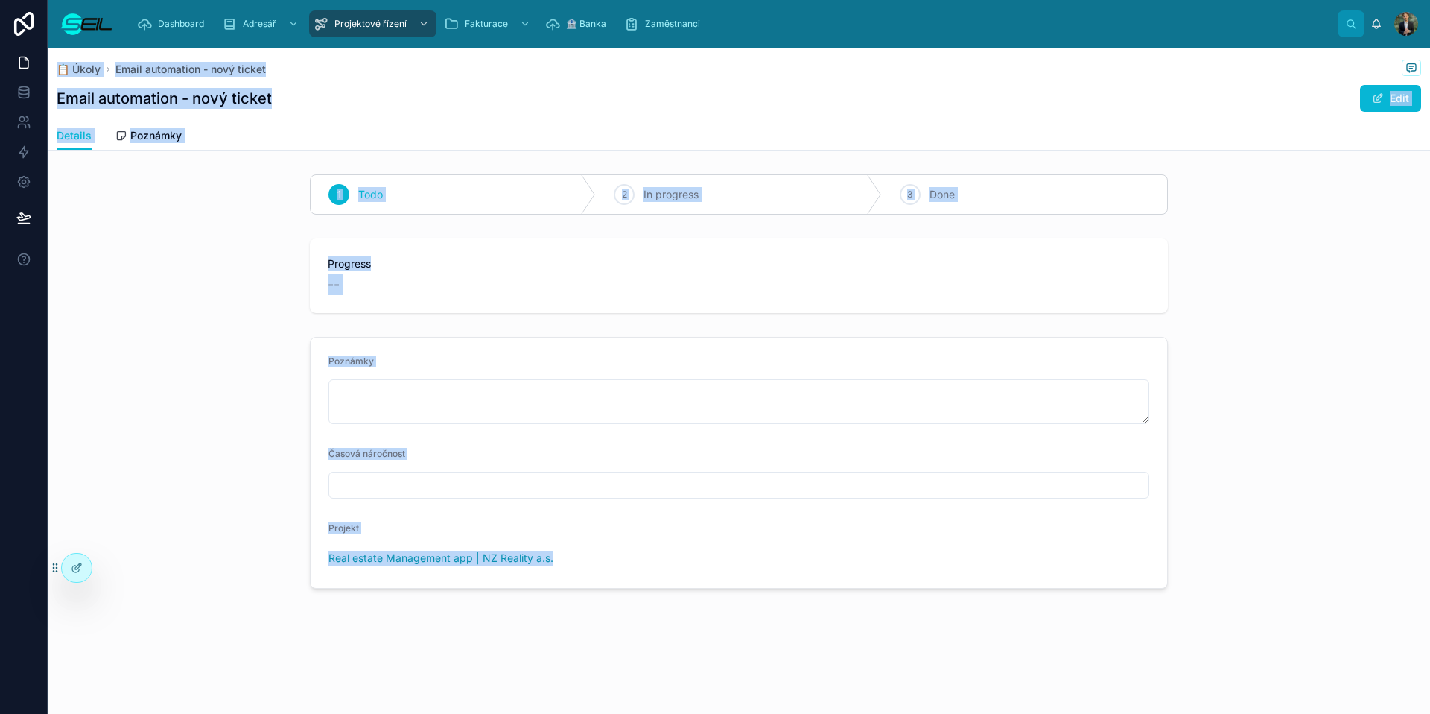
click at [649, 136] on div "Details Poznámky" at bounding box center [739, 135] width 1365 height 28
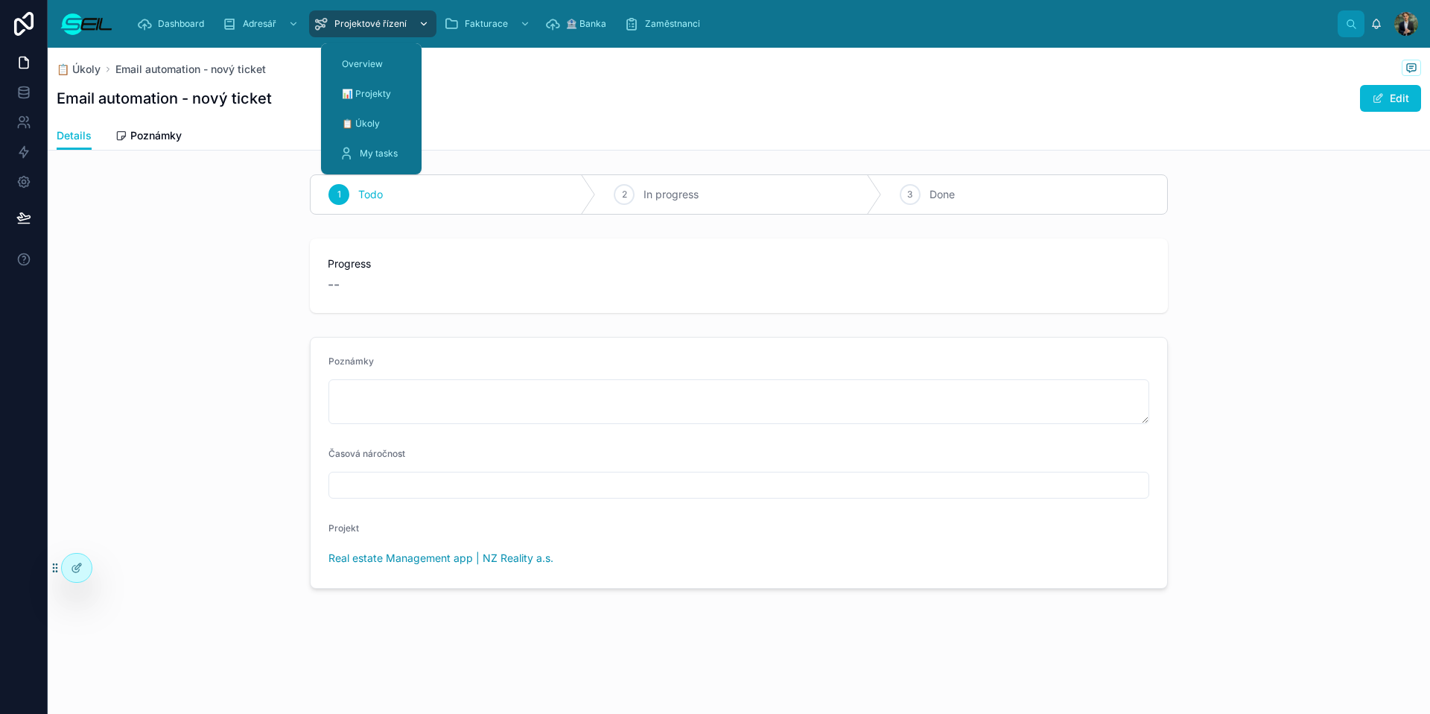
click at [346, 22] on span "Projektové řízení" at bounding box center [370, 24] width 72 height 12
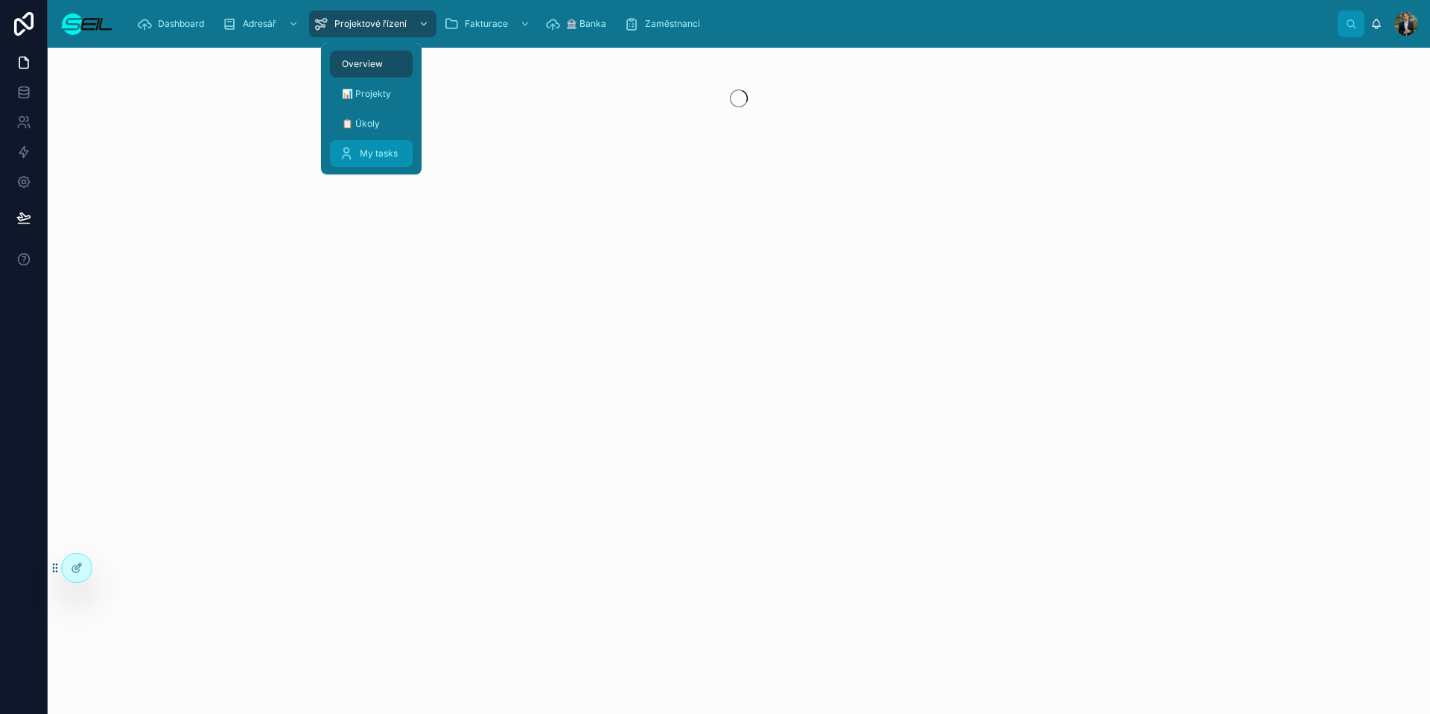
click at [358, 148] on div "My tasks" at bounding box center [371, 154] width 65 height 24
